Goal: Task Accomplishment & Management: Manage account settings

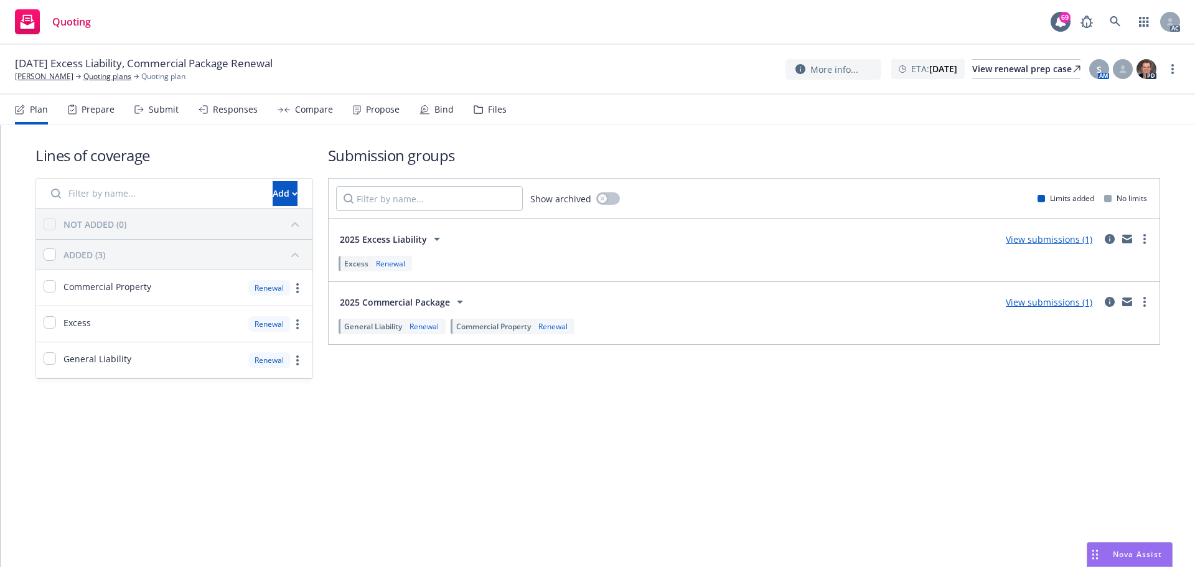
click at [171, 119] on div "Submit" at bounding box center [156, 110] width 44 height 30
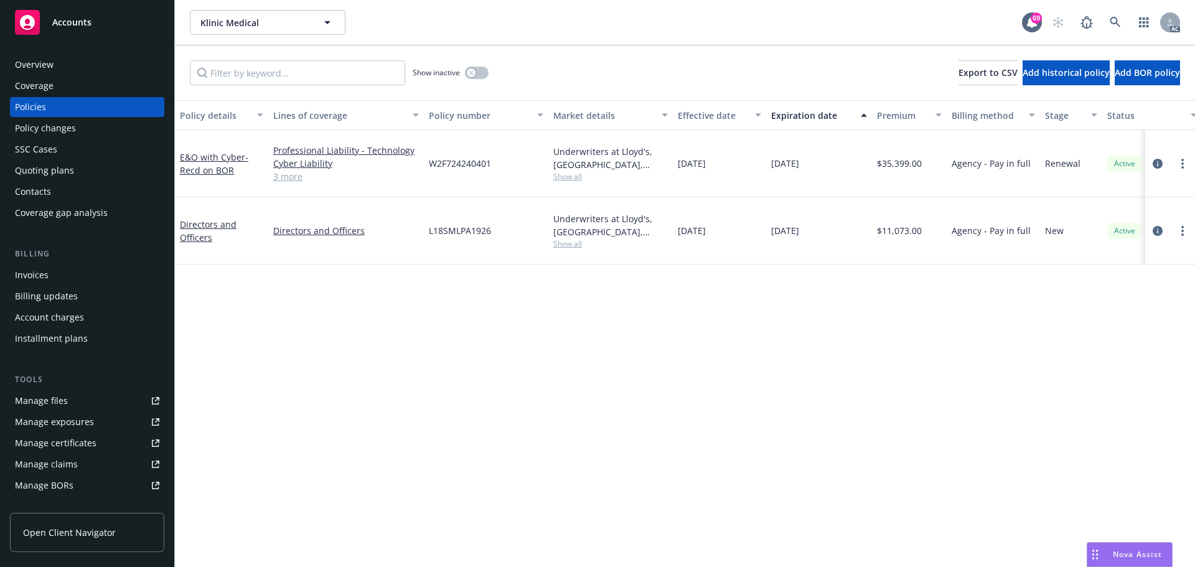
click at [65, 409] on div "Manage files" at bounding box center [41, 401] width 53 height 20
click at [1156, 165] on icon "circleInformation" at bounding box center [1157, 164] width 10 height 10
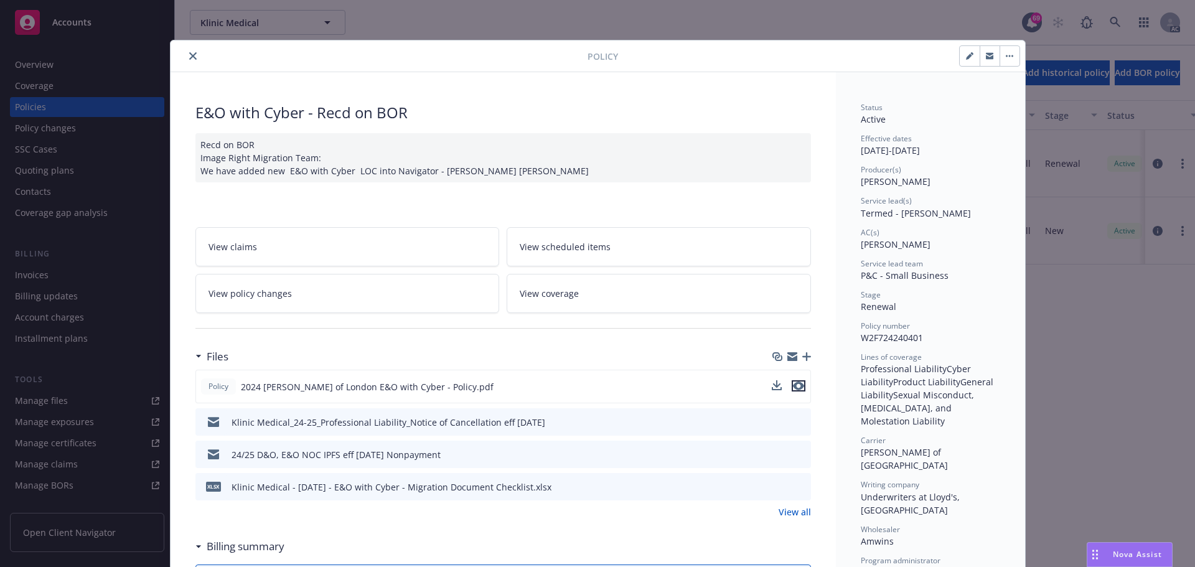
click at [796, 388] on icon "preview file" at bounding box center [798, 385] width 11 height 9
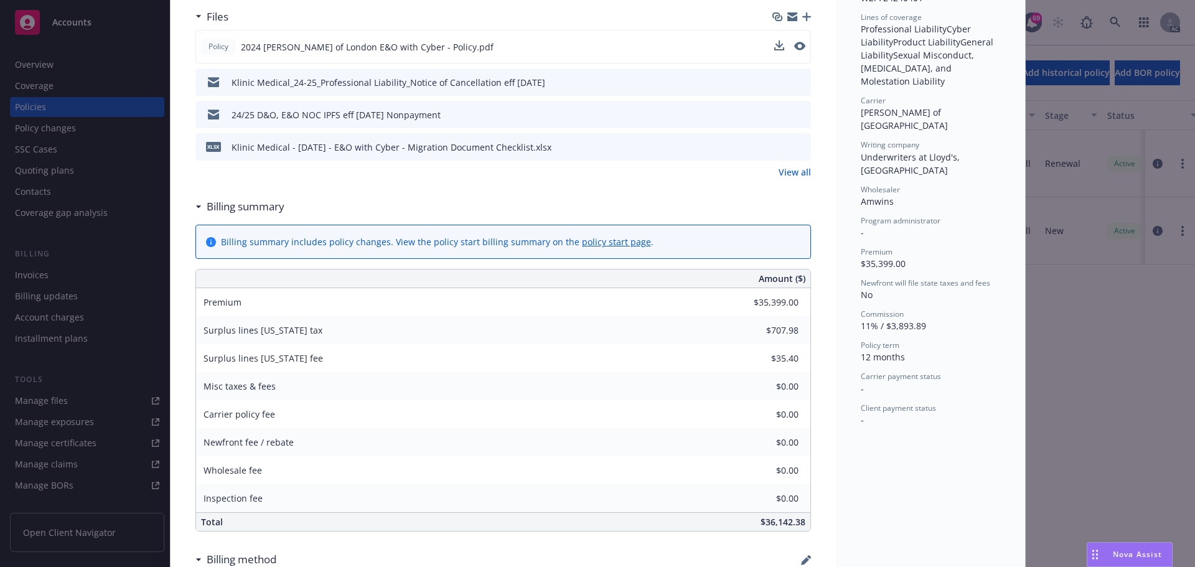
scroll to position [249, 0]
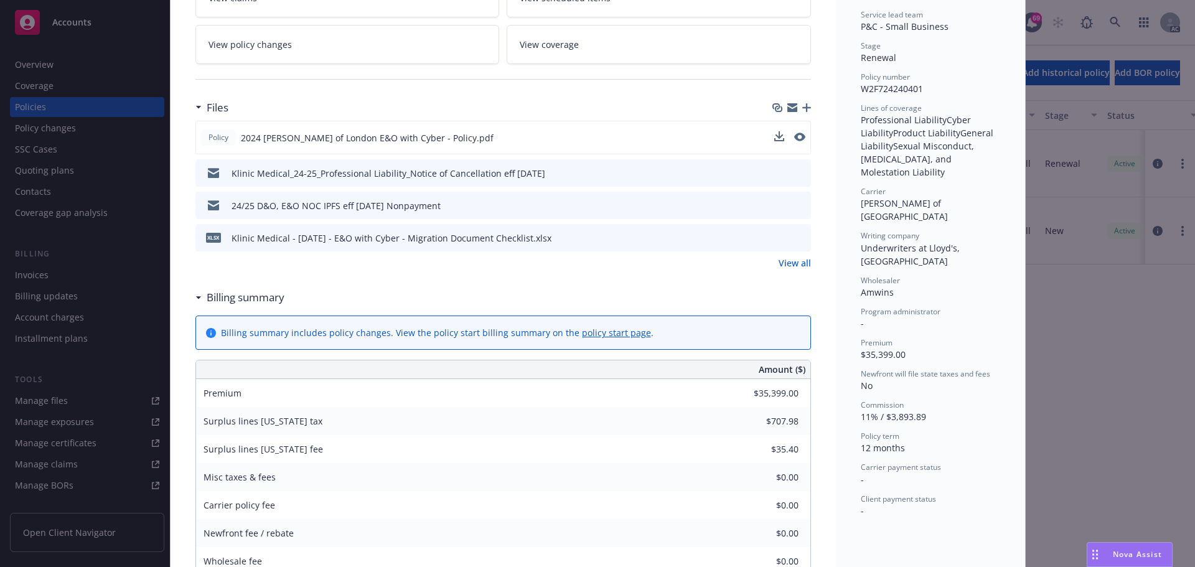
drag, startPoint x: 795, startPoint y: 259, endPoint x: 796, endPoint y: 245, distance: 15.0
click at [795, 259] on link "View all" at bounding box center [794, 262] width 32 height 13
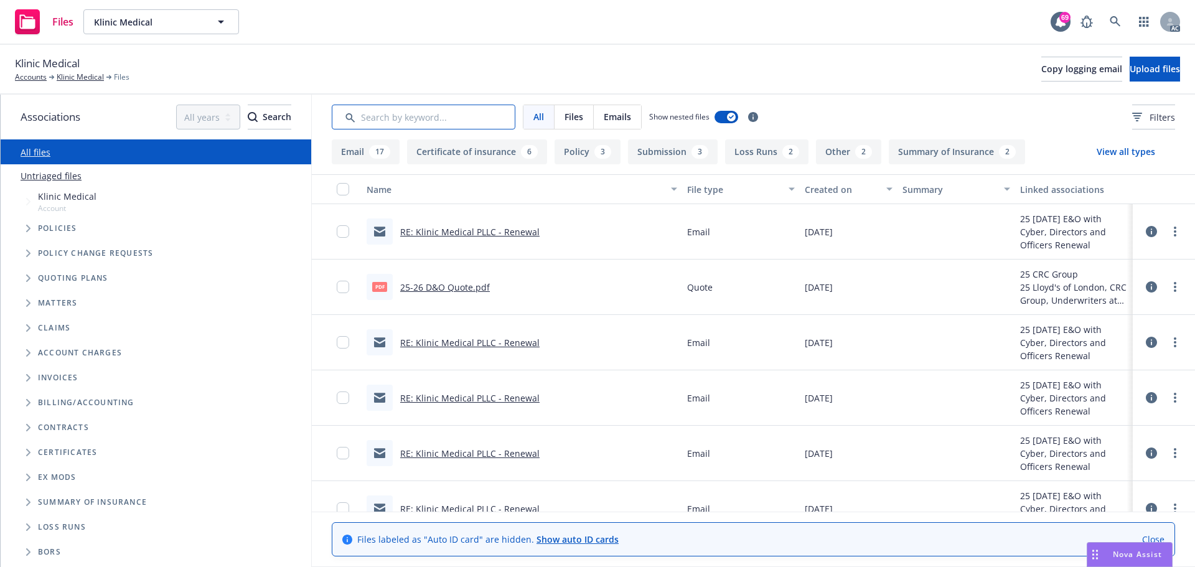
click at [421, 118] on input "Search by keyword..." at bounding box center [424, 117] width 184 height 25
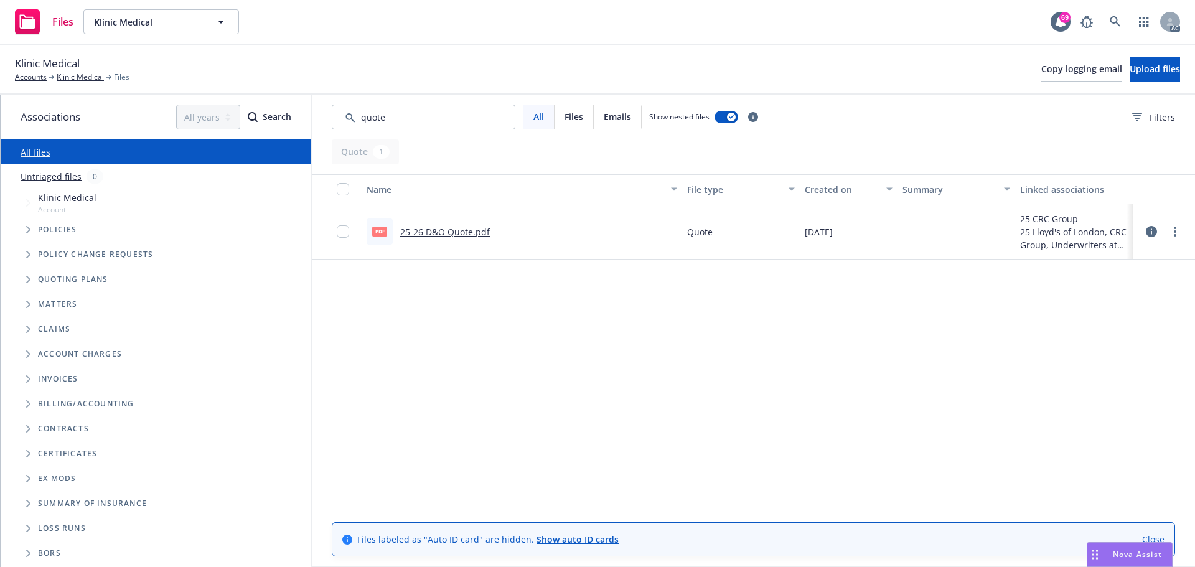
click at [425, 233] on link "25-26 D&O Quote.pdf" at bounding box center [445, 232] width 90 height 12
drag, startPoint x: 411, startPoint y: 119, endPoint x: 320, endPoint y: 115, distance: 91.5
click at [320, 115] on div "All Files Emails Show nested files Filters" at bounding box center [753, 117] width 883 height 45
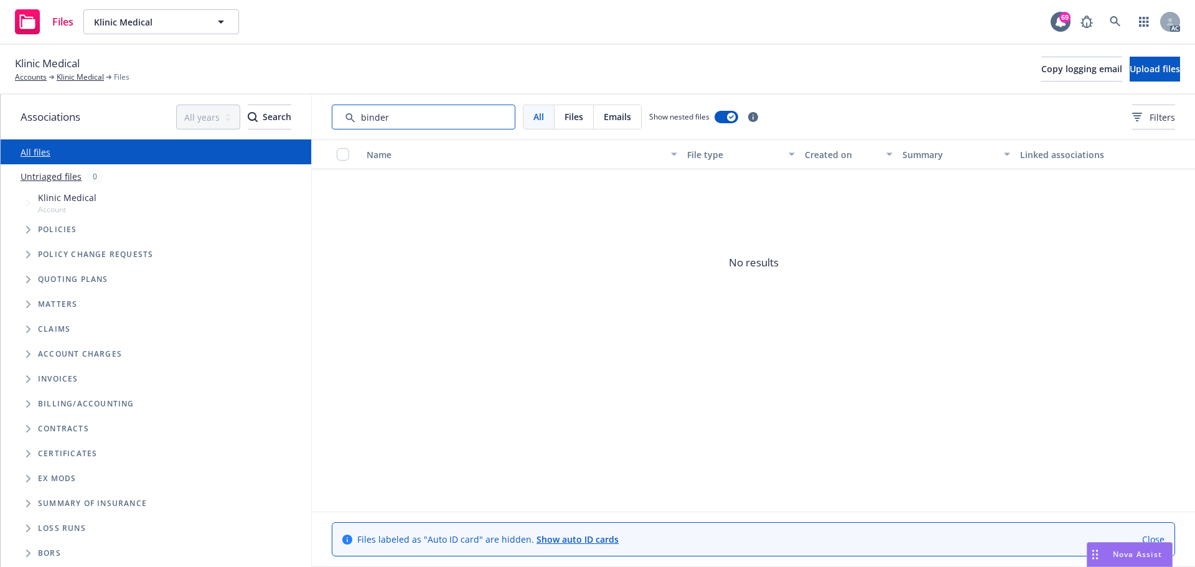
type input "binder"
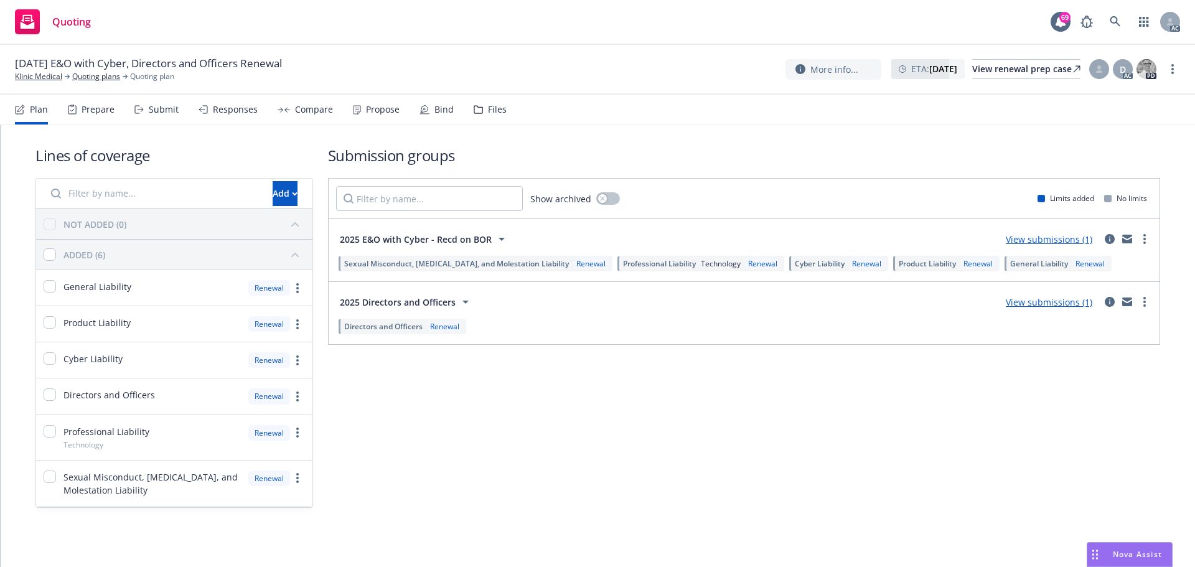
click at [162, 107] on div "Submit" at bounding box center [164, 110] width 30 height 10
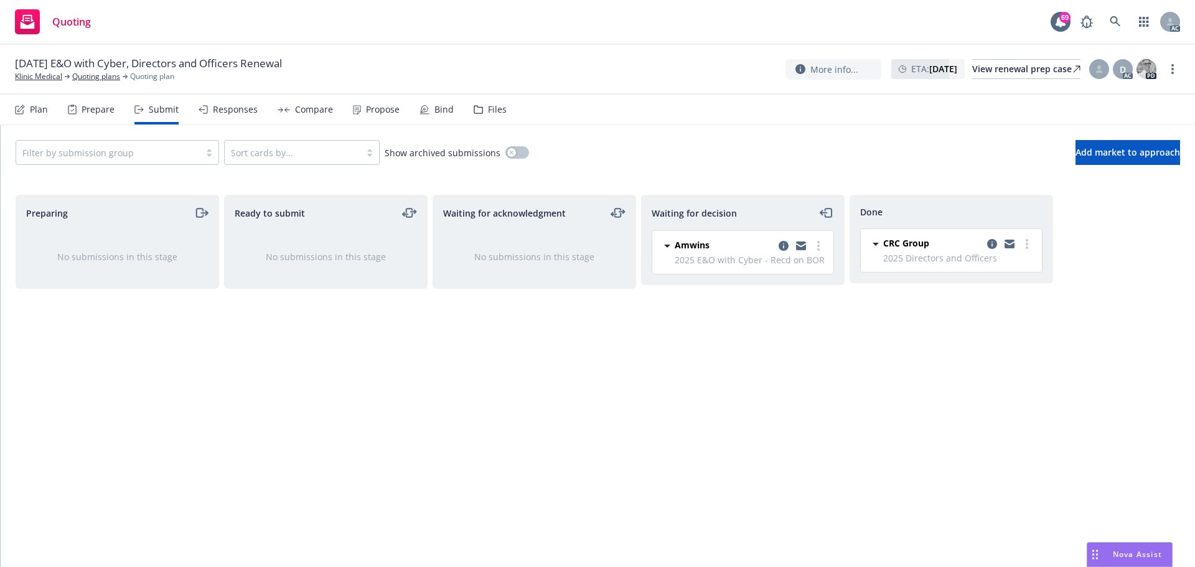
click at [236, 118] on div "Responses" at bounding box center [227, 110] width 59 height 30
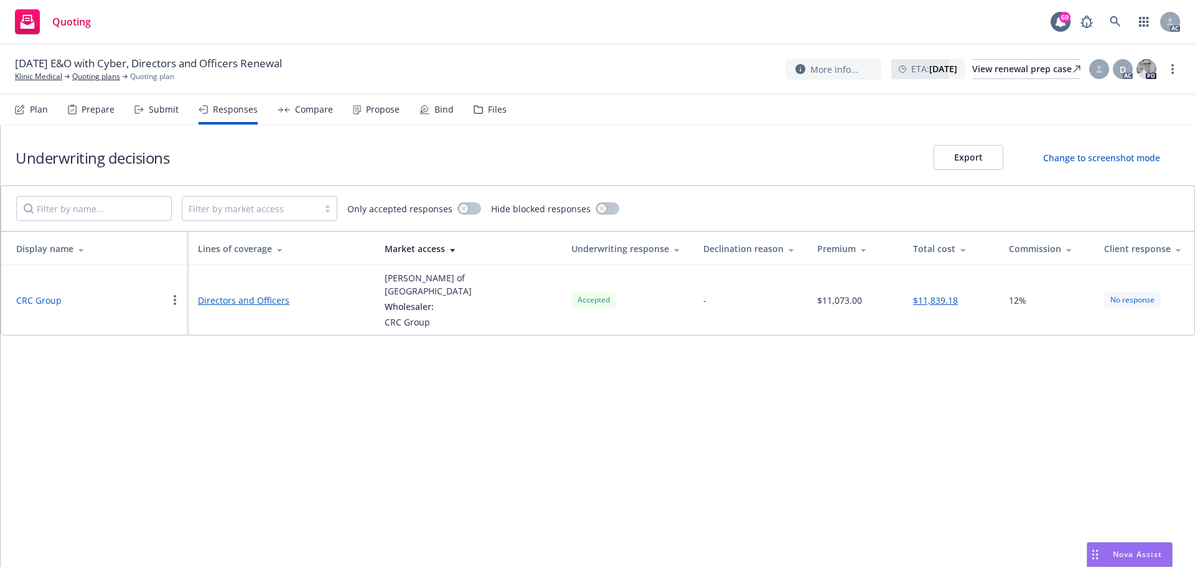
click at [48, 297] on button "CRC Group" at bounding box center [38, 300] width 45 height 13
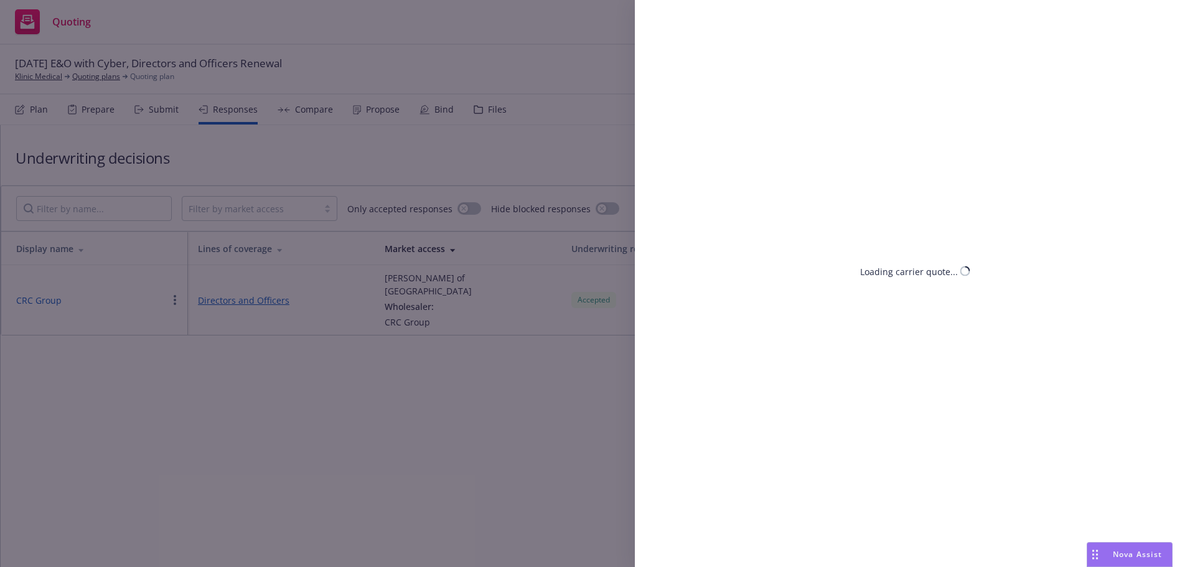
select select "WA"
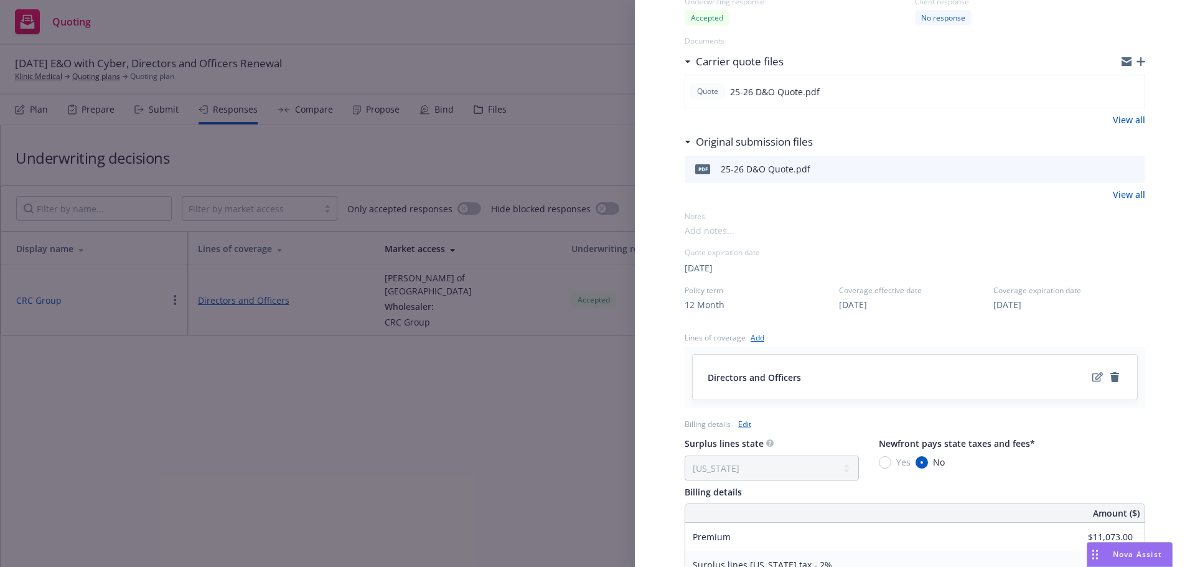
scroll to position [311, 0]
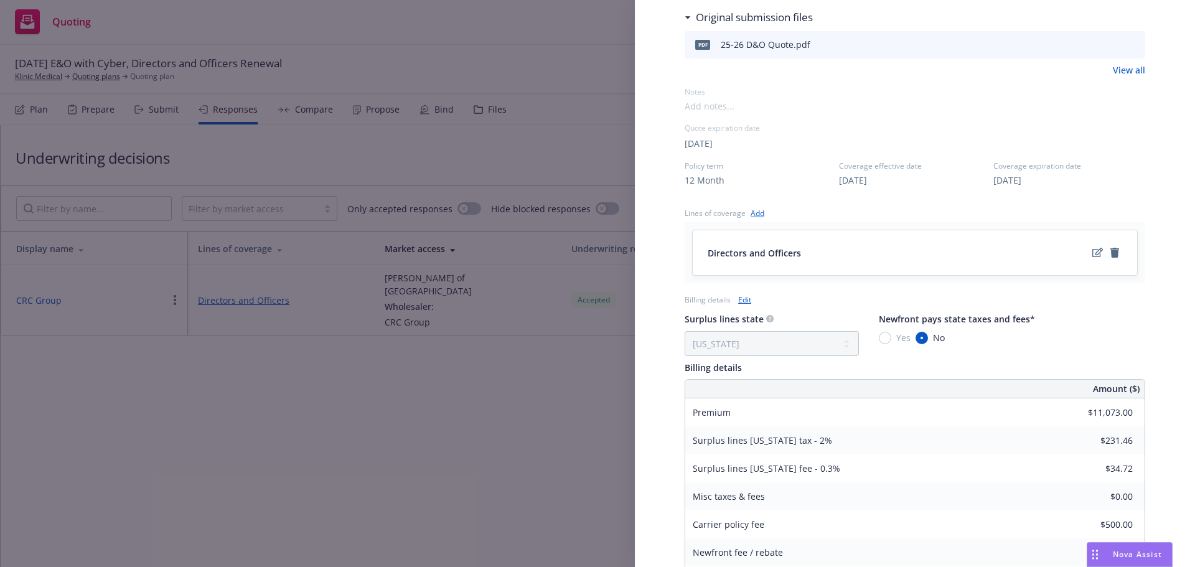
click at [425, 372] on div "Display Name CRC Group Carrier Lloyd's of London Writing company Underwriters a…" at bounding box center [597, 283] width 1195 height 567
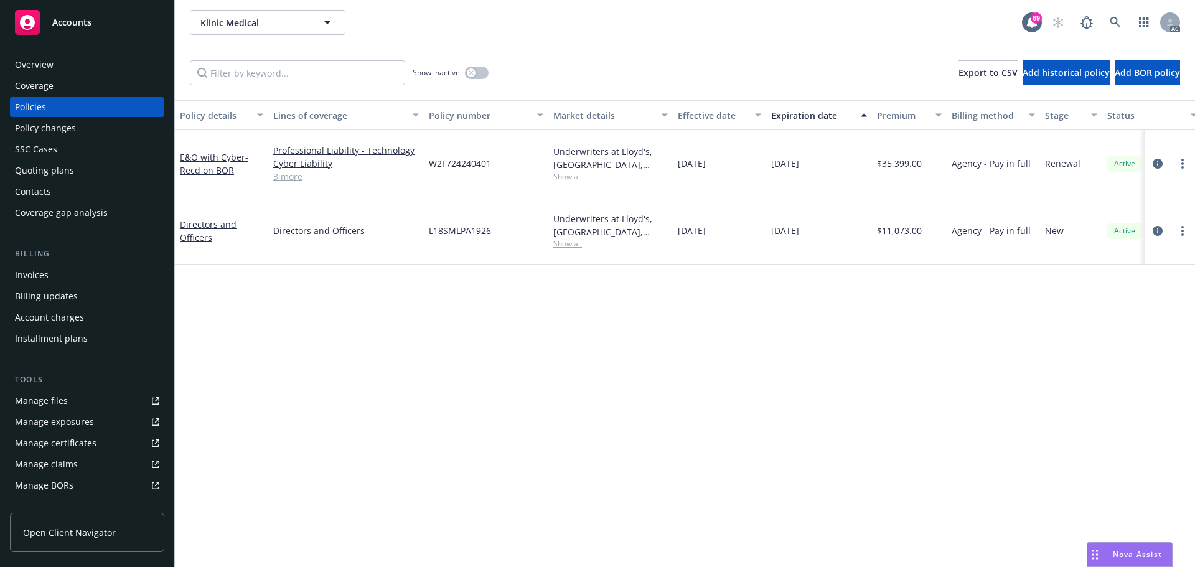
click at [43, 279] on div "Invoices" at bounding box center [32, 275] width 34 height 20
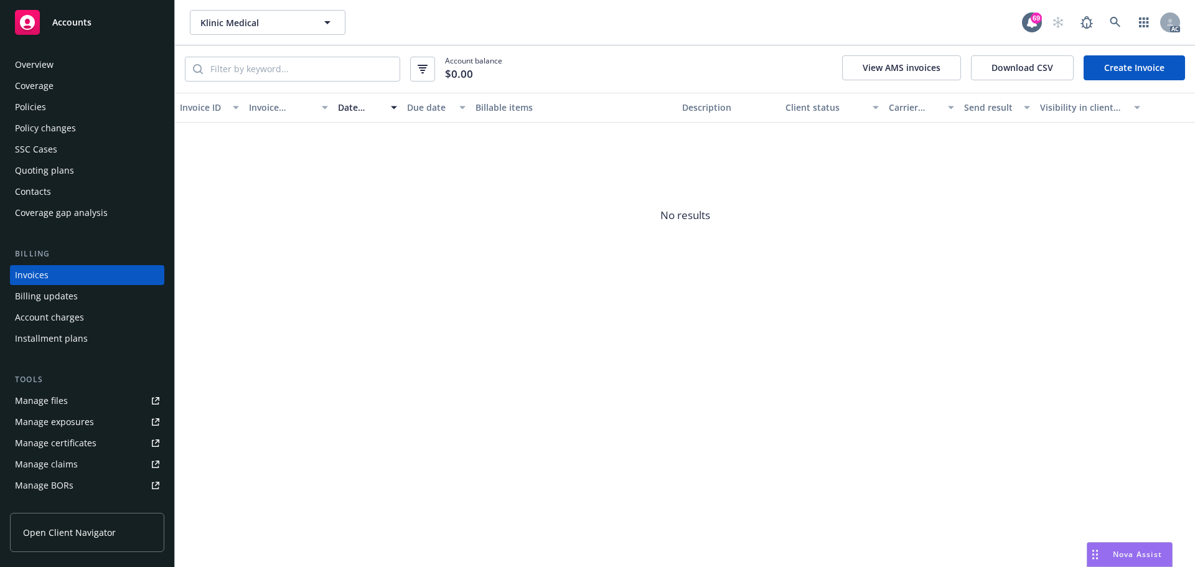
click at [44, 121] on div "Policy changes" at bounding box center [45, 128] width 61 height 20
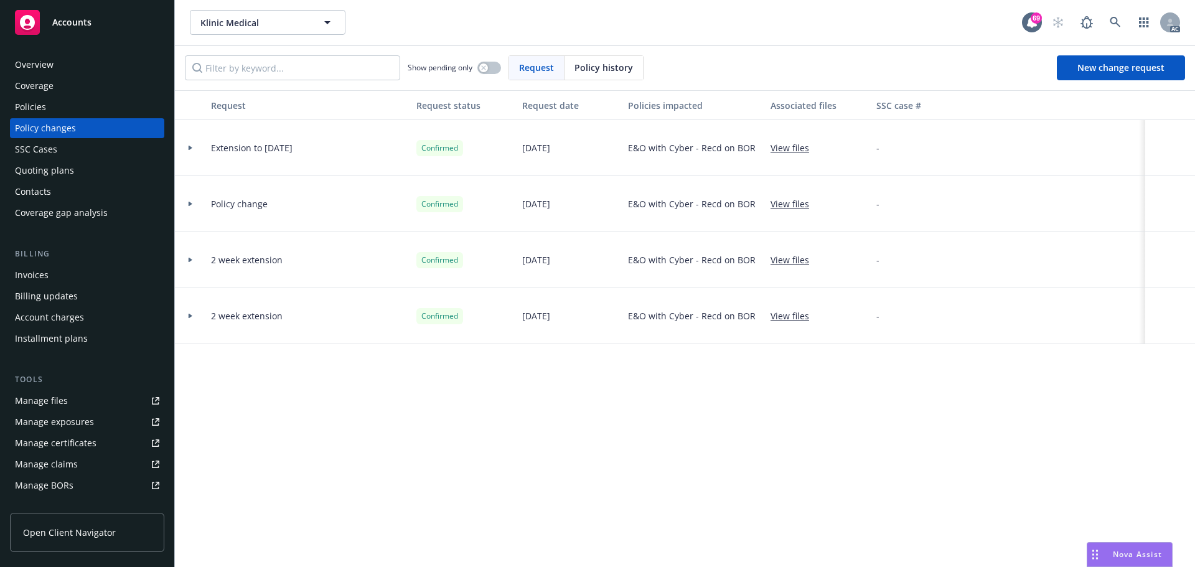
click at [191, 147] on icon at bounding box center [191, 148] width 4 height 5
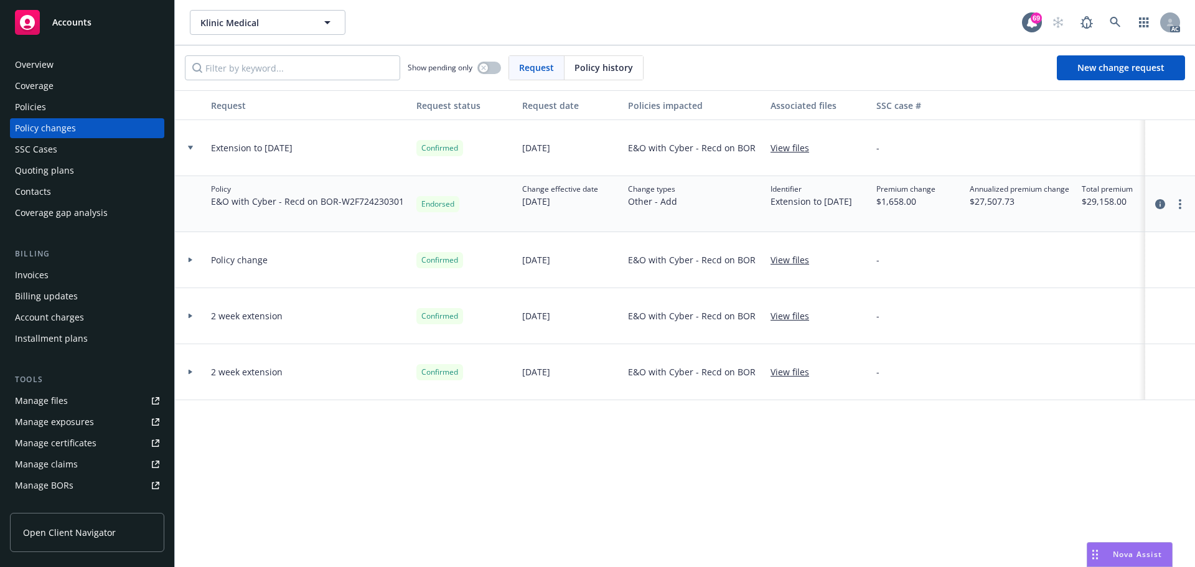
click at [45, 274] on div "Invoices" at bounding box center [32, 275] width 34 height 20
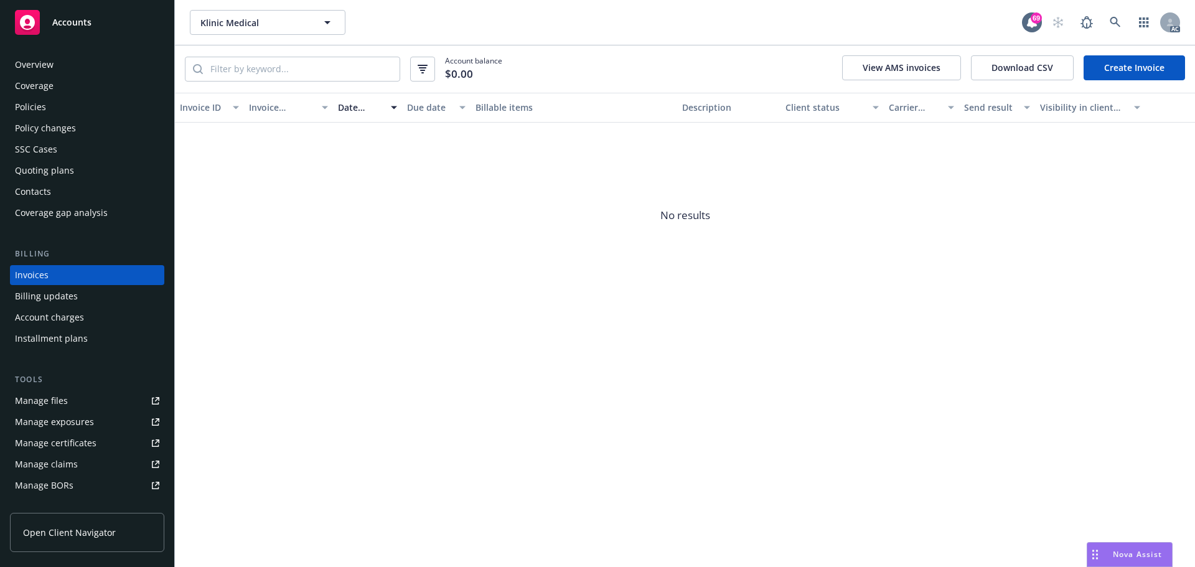
click at [39, 103] on div "Policies" at bounding box center [30, 107] width 31 height 20
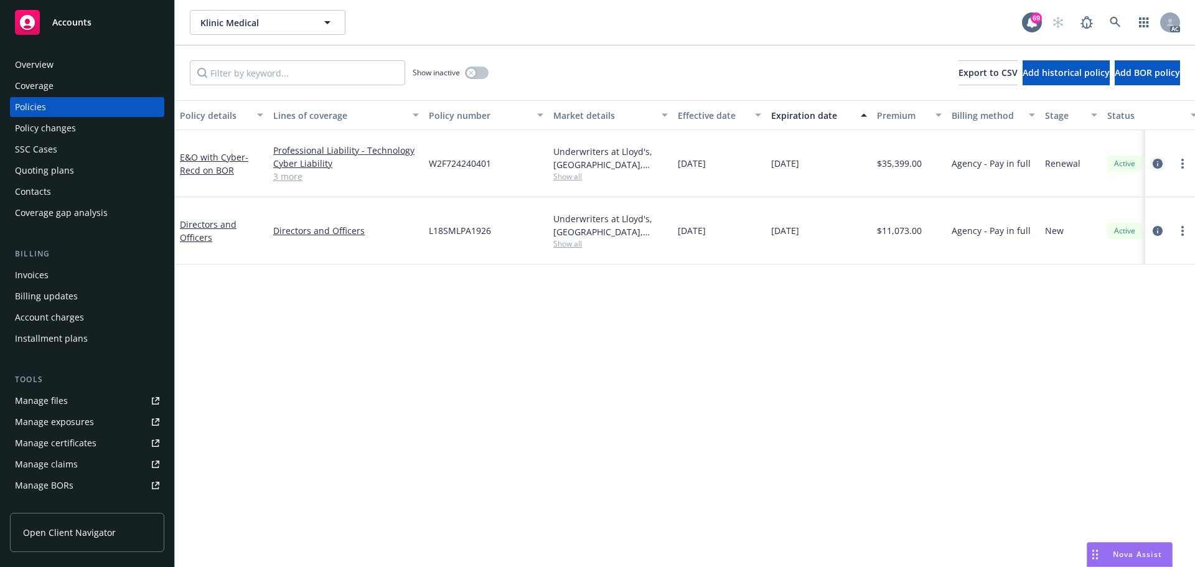
click at [1157, 159] on icon "circleInformation" at bounding box center [1157, 164] width 10 height 10
